Goal: Information Seeking & Learning: Learn about a topic

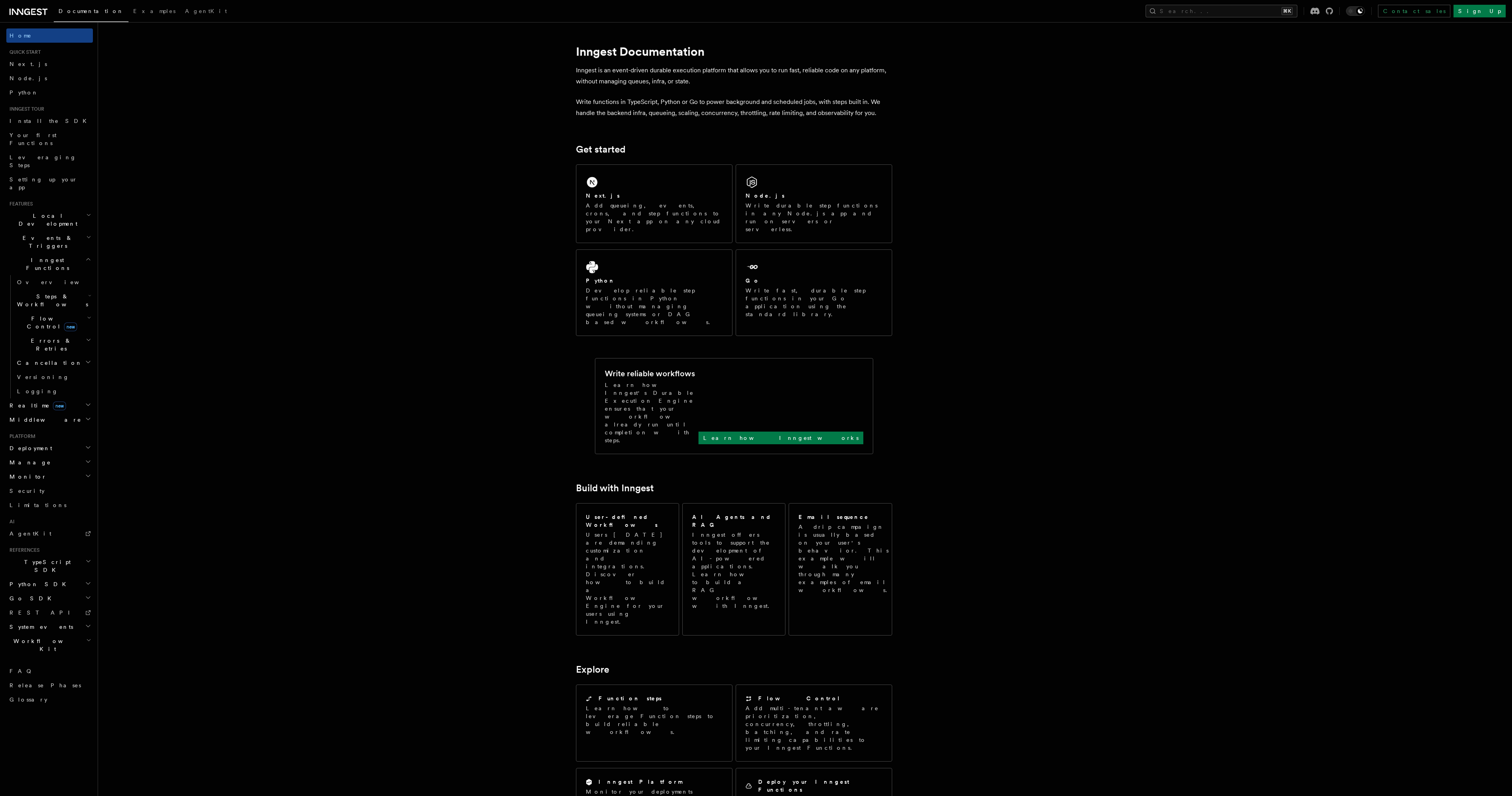
click at [42, 314] on span "Flow Control new" at bounding box center [50, 322] width 73 height 16
click at [54, 438] on span "Errors & Retries" at bounding box center [49, 446] width 72 height 16
click at [62, 535] on h2 "Cancellation" at bounding box center [53, 543] width 79 height 14
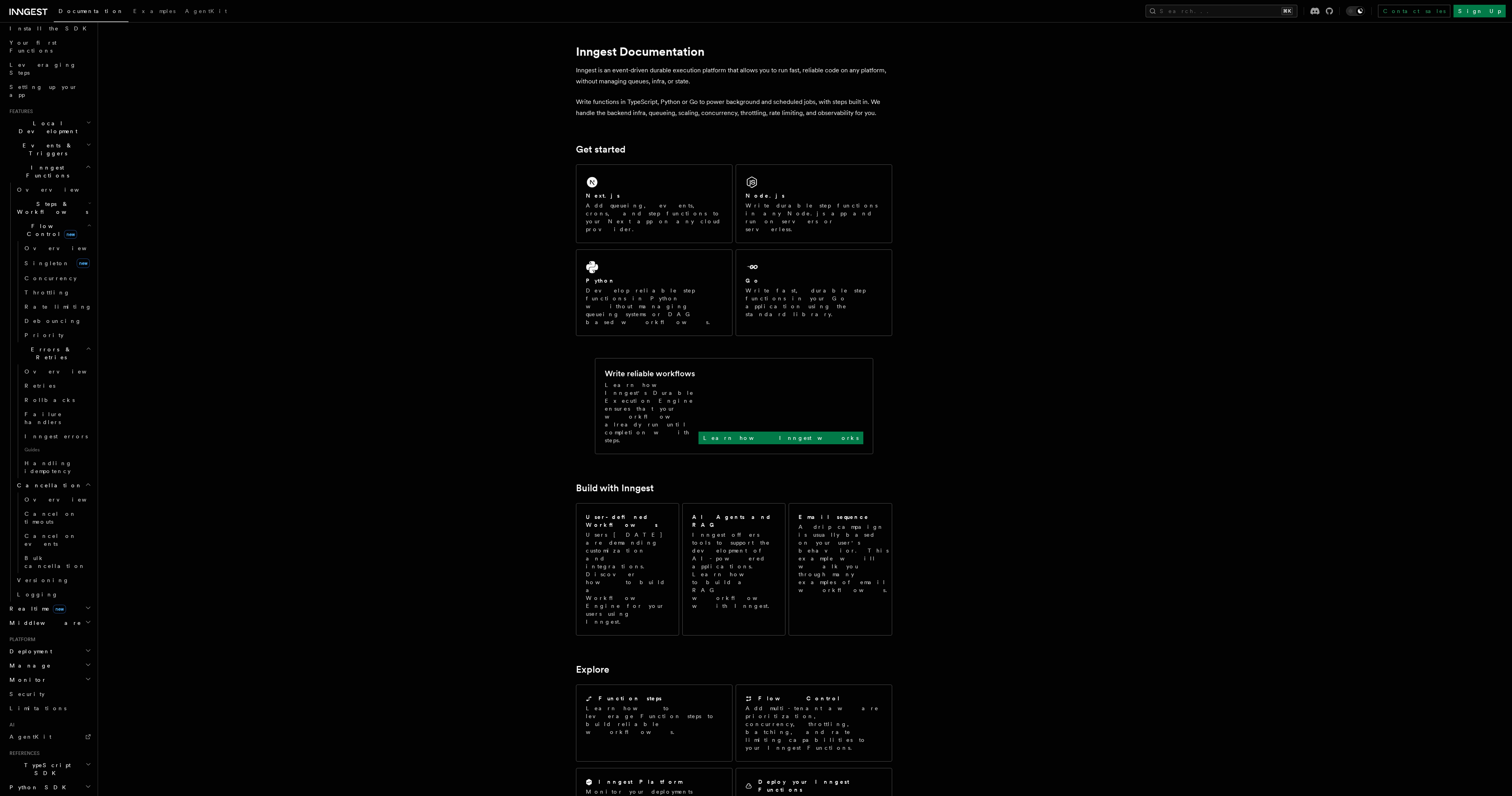
click at [61, 601] on h2 "Realtime new" at bounding box center [49, 609] width 87 height 14
click at [48, 662] on h2 "Deployment" at bounding box center [49, 669] width 87 height 14
click at [45, 620] on span "Cloud Providers Setup" at bounding box center [50, 632] width 73 height 24
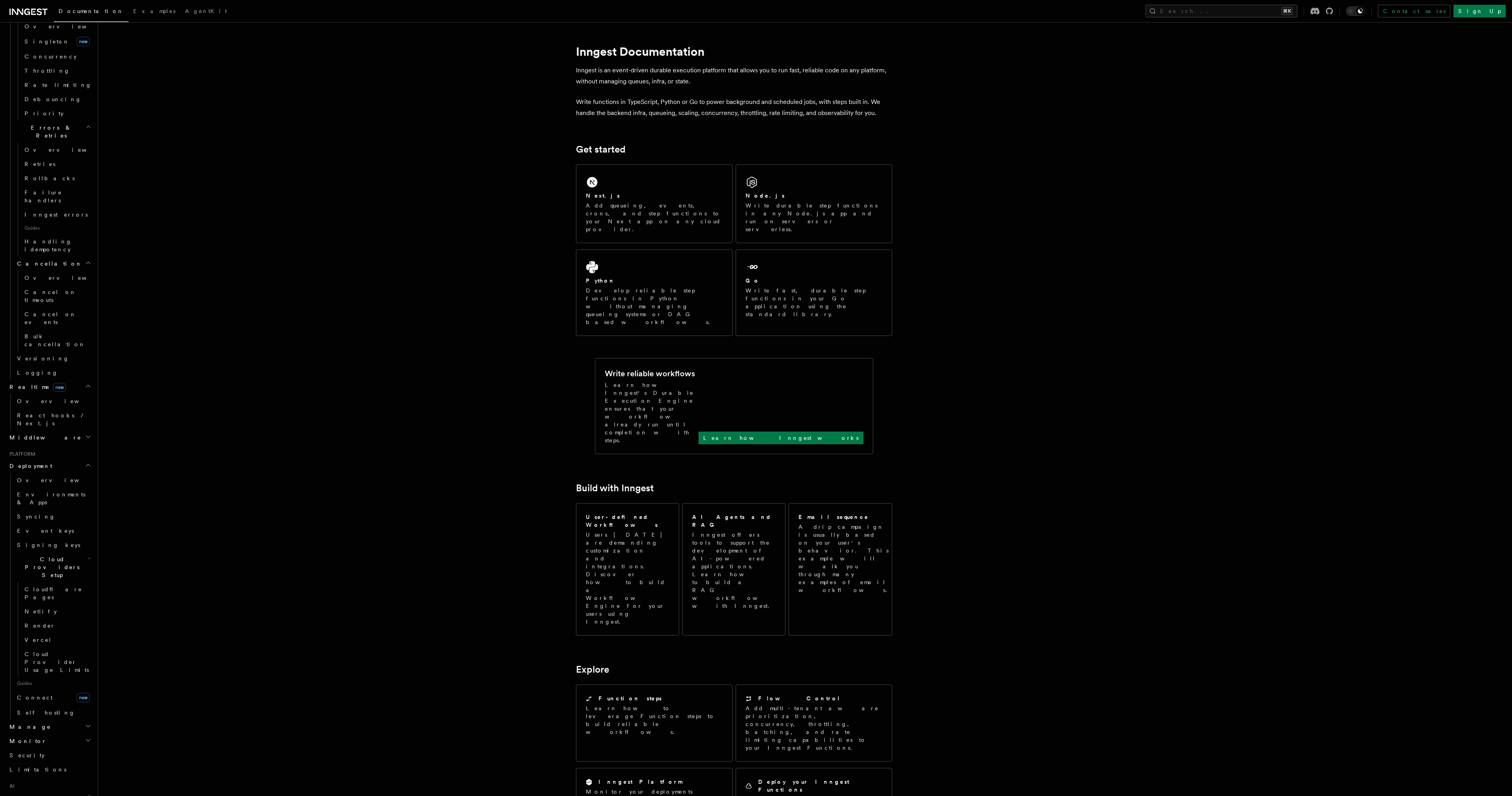
scroll to position [328, 0]
click at [46, 706] on h2 "Manage" at bounding box center [49, 713] width 87 height 14
click at [50, 743] on h2 "Monitor" at bounding box center [49, 750] width 87 height 14
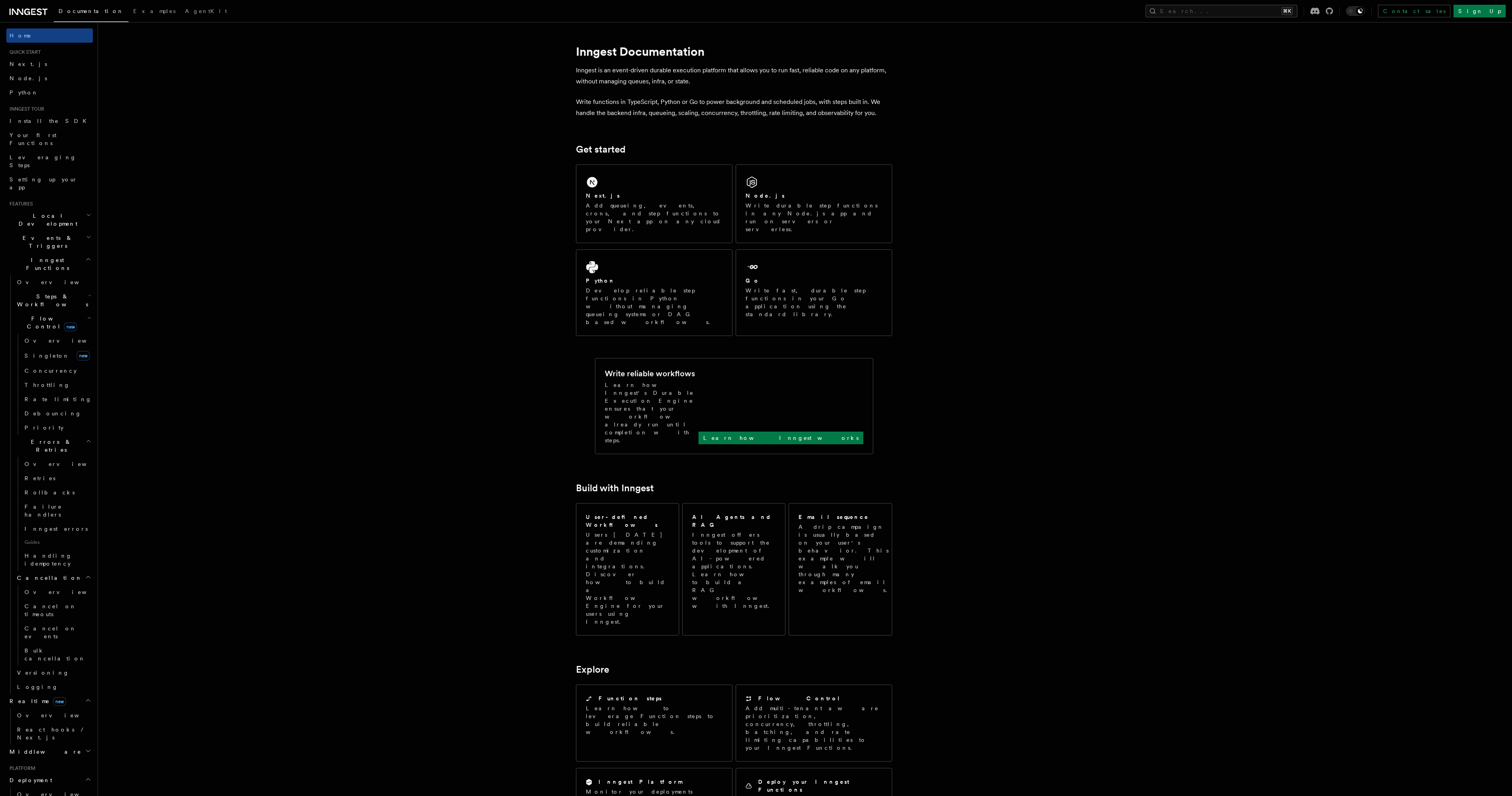
click at [44, 211] on span "Local Development" at bounding box center [46, 220] width 79 height 16
click at [54, 302] on h2 "Events & Triggers" at bounding box center [49, 312] width 87 height 22
click at [52, 413] on span "Delayed functions" at bounding box center [37, 420] width 40 height 14
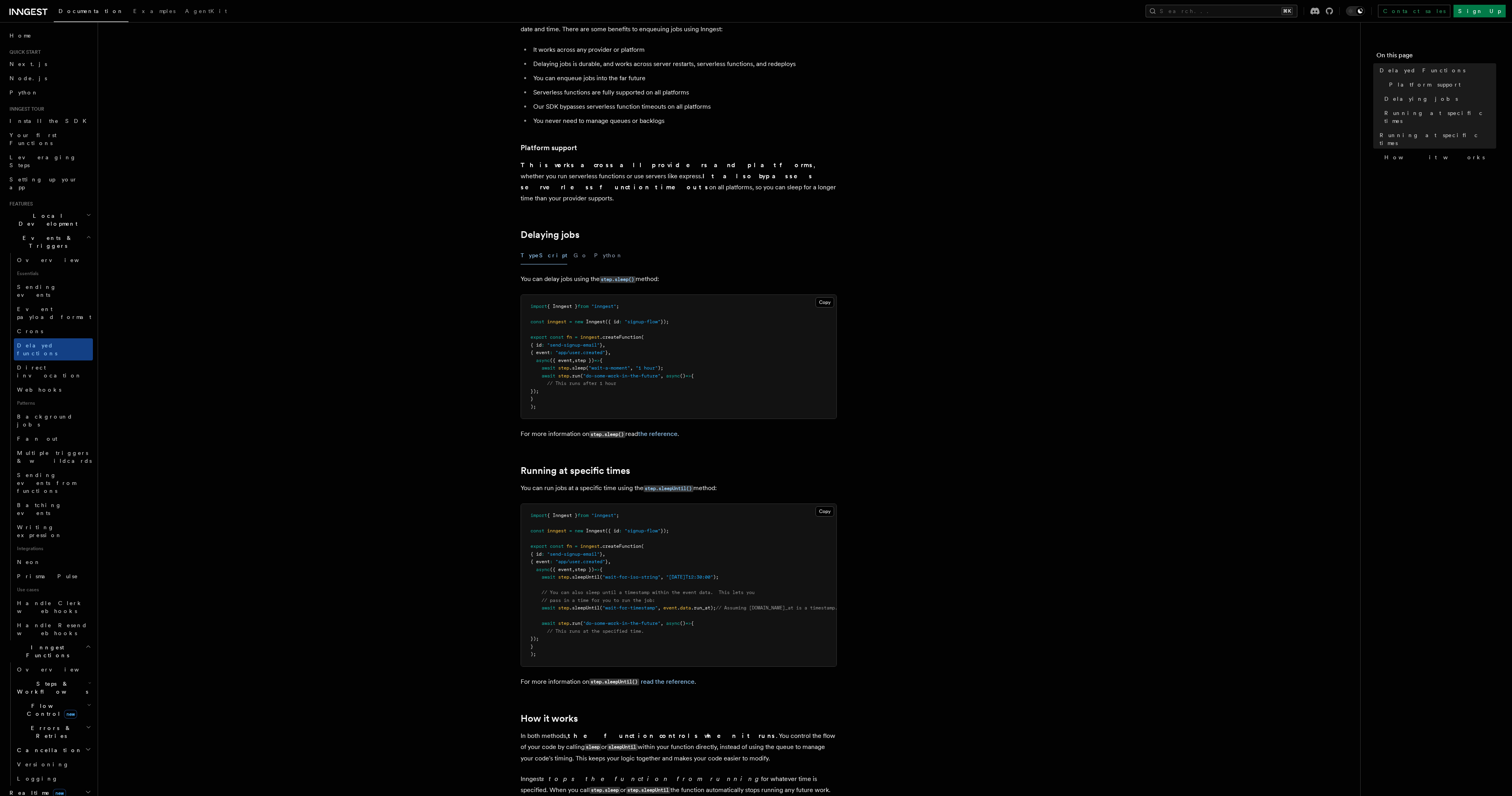
scroll to position [245, 0]
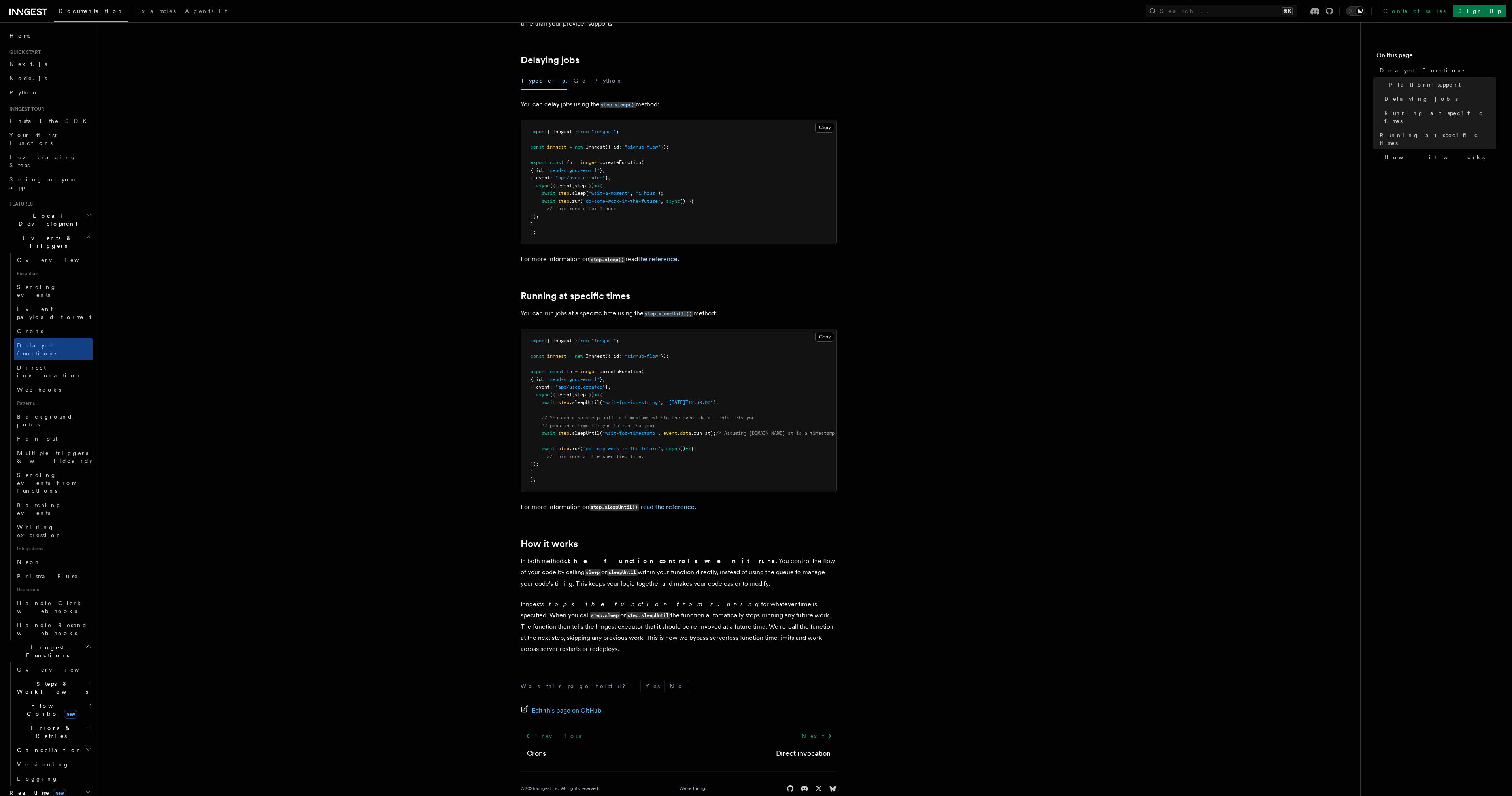
click at [886, 401] on article "Features Events & Triggers Delayed Functions You can easily enqueue jobs in the…" at bounding box center [728, 300] width 1236 height 1022
